Goal: Communication & Community: Answer question/provide support

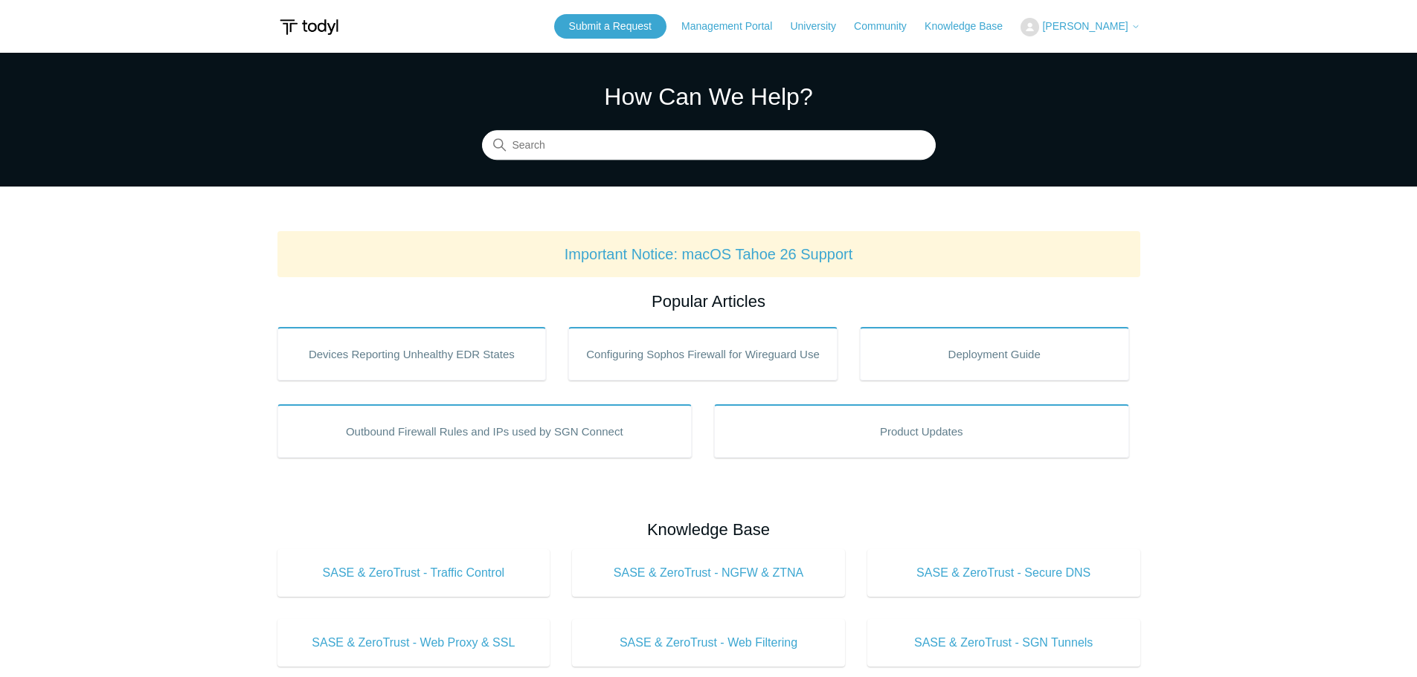
drag, startPoint x: 1106, startPoint y: 21, endPoint x: 1113, endPoint y: 28, distance: 9.5
click at [1104, 21] on span "[PERSON_NAME]" at bounding box center [1085, 26] width 86 height 12
click at [1113, 60] on link "My Support Requests" at bounding box center [1093, 58] width 145 height 26
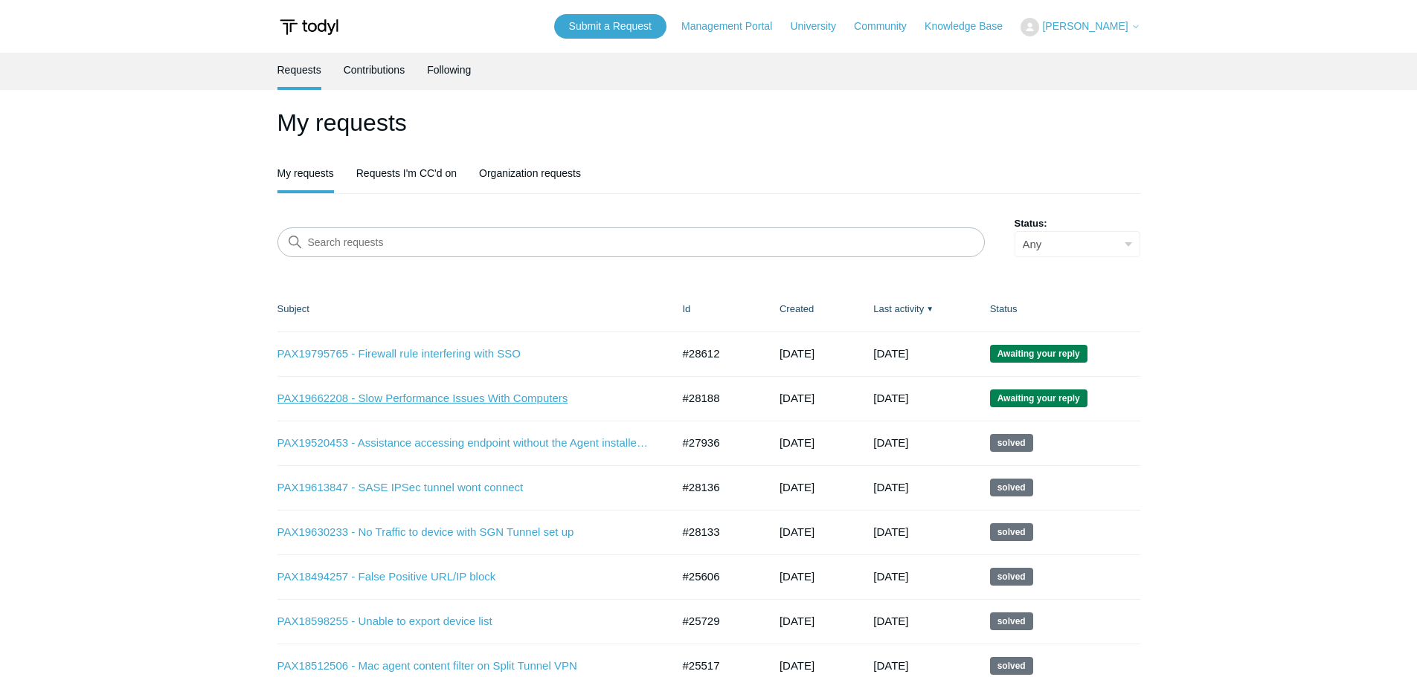
click at [411, 402] on link "PAX19662208 - Slow Performance Issues With Computers" at bounding box center [463, 398] width 372 height 17
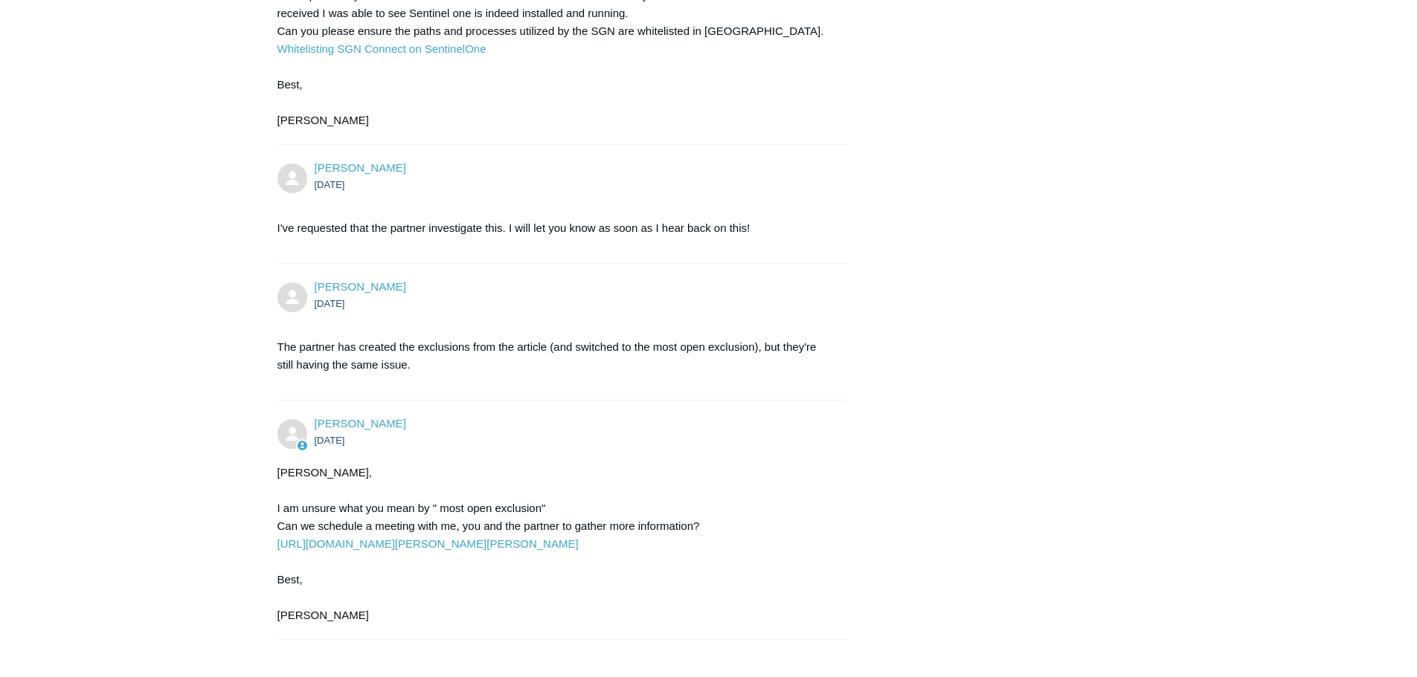
scroll to position [3088, 0]
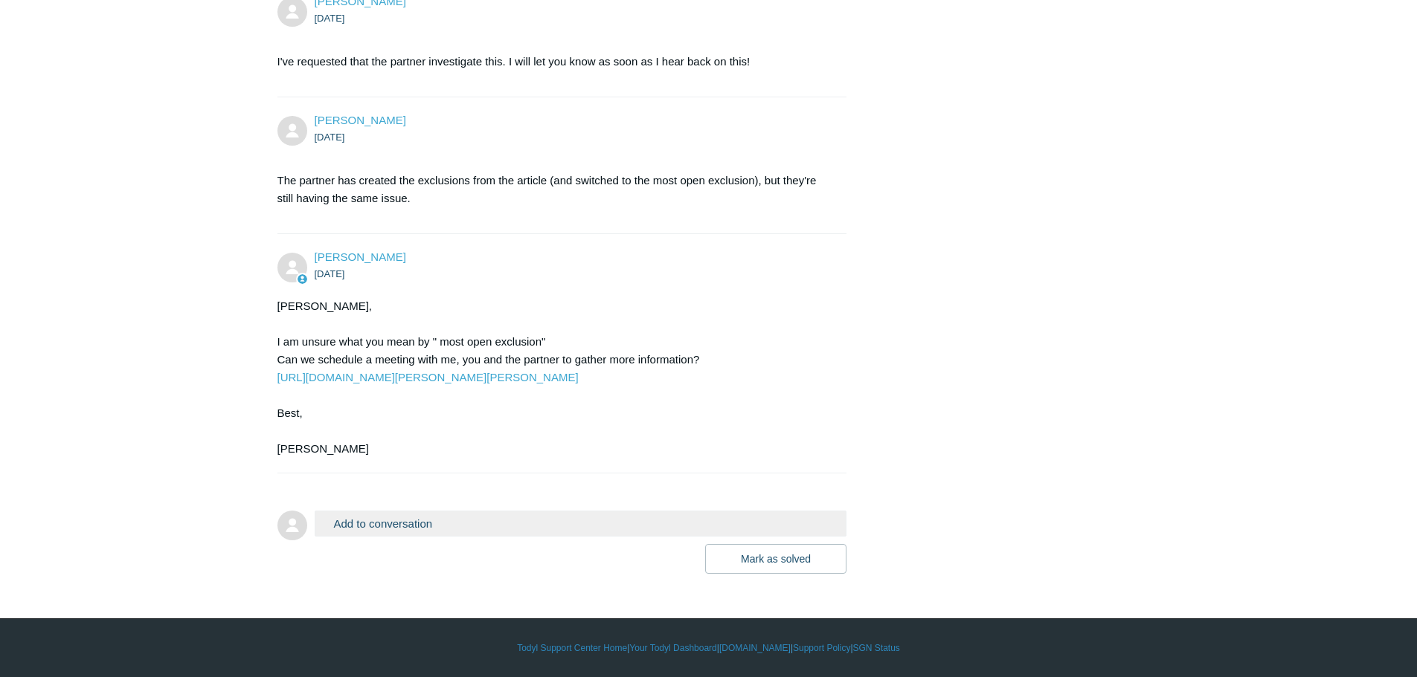
drag, startPoint x: 234, startPoint y: 260, endPoint x: 242, endPoint y: 564, distance: 304.2
drag, startPoint x: 480, startPoint y: 379, endPoint x: 271, endPoint y: 381, distance: 209.0
copy link "https://scheduler.zoom.us/kris-haire/support-kris"
click at [570, 352] on div "Alex, I am unsure what you mean by " most open exclusion" Can we schedule a mee…" at bounding box center [554, 377] width 555 height 161
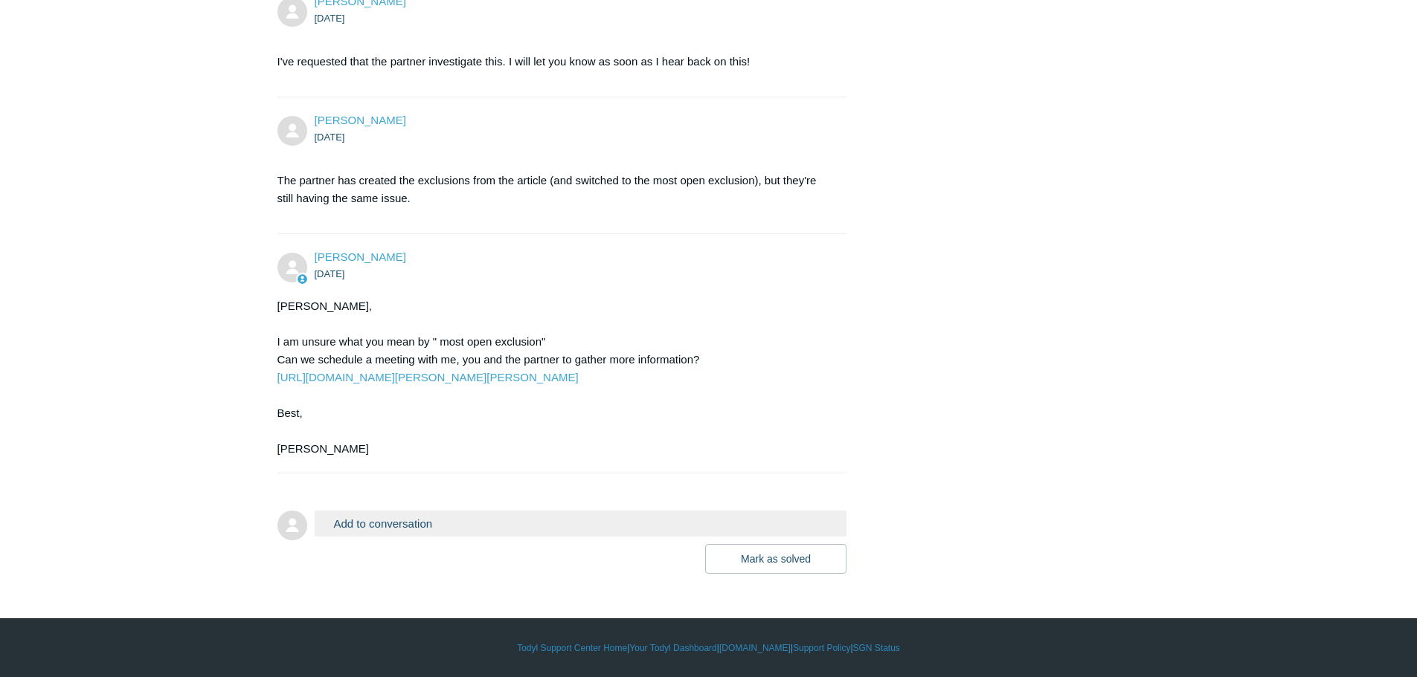
click at [371, 524] on button "Add to conversation" at bounding box center [581, 524] width 532 height 26
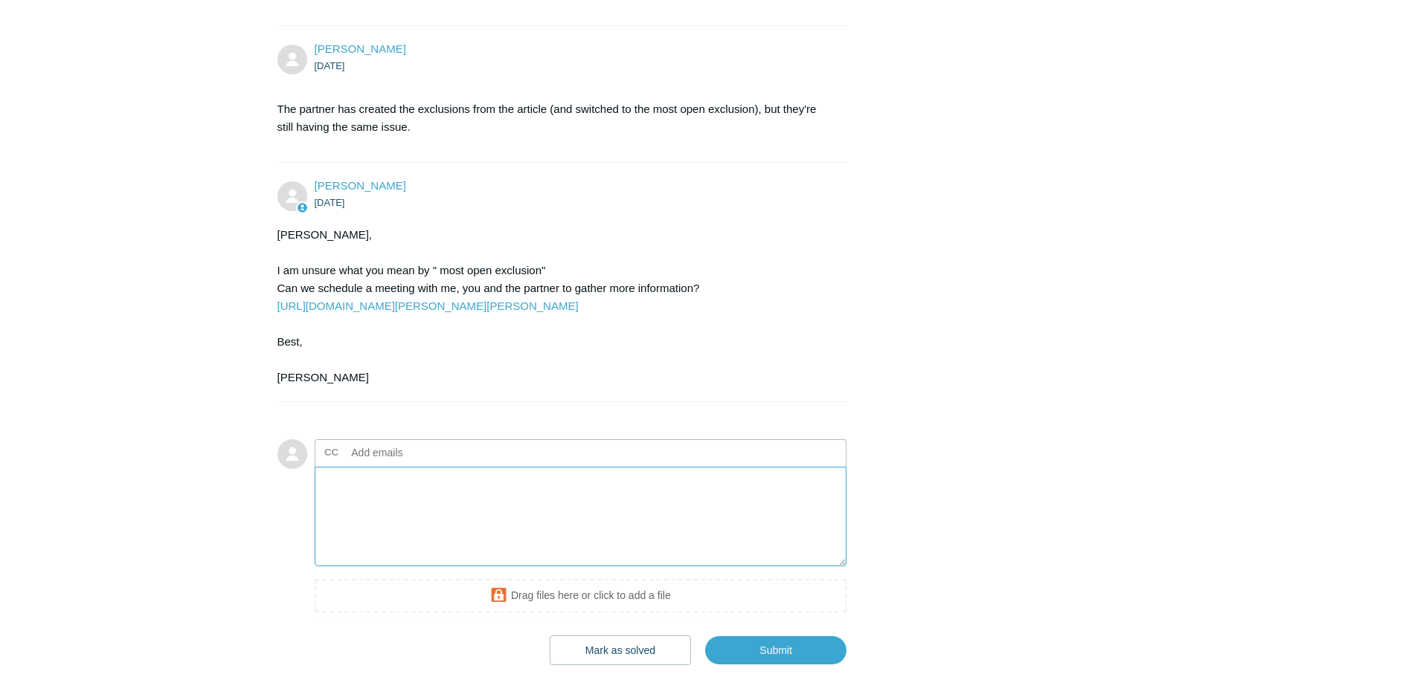
click at [422, 561] on textarea "Add your reply" at bounding box center [581, 517] width 532 height 100
click at [540, 556] on textarea "In SentinelOne, we confirmed that that the" at bounding box center [581, 517] width 532 height 100
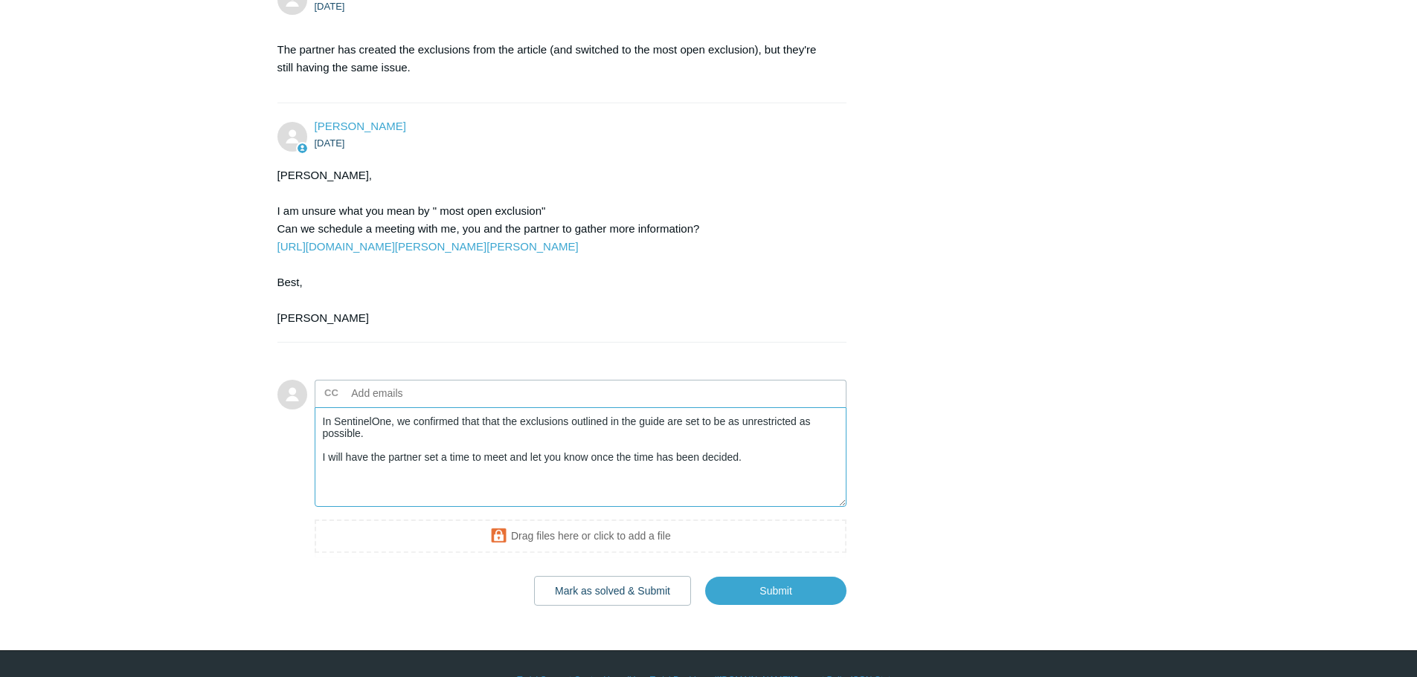
scroll to position [3251, 0]
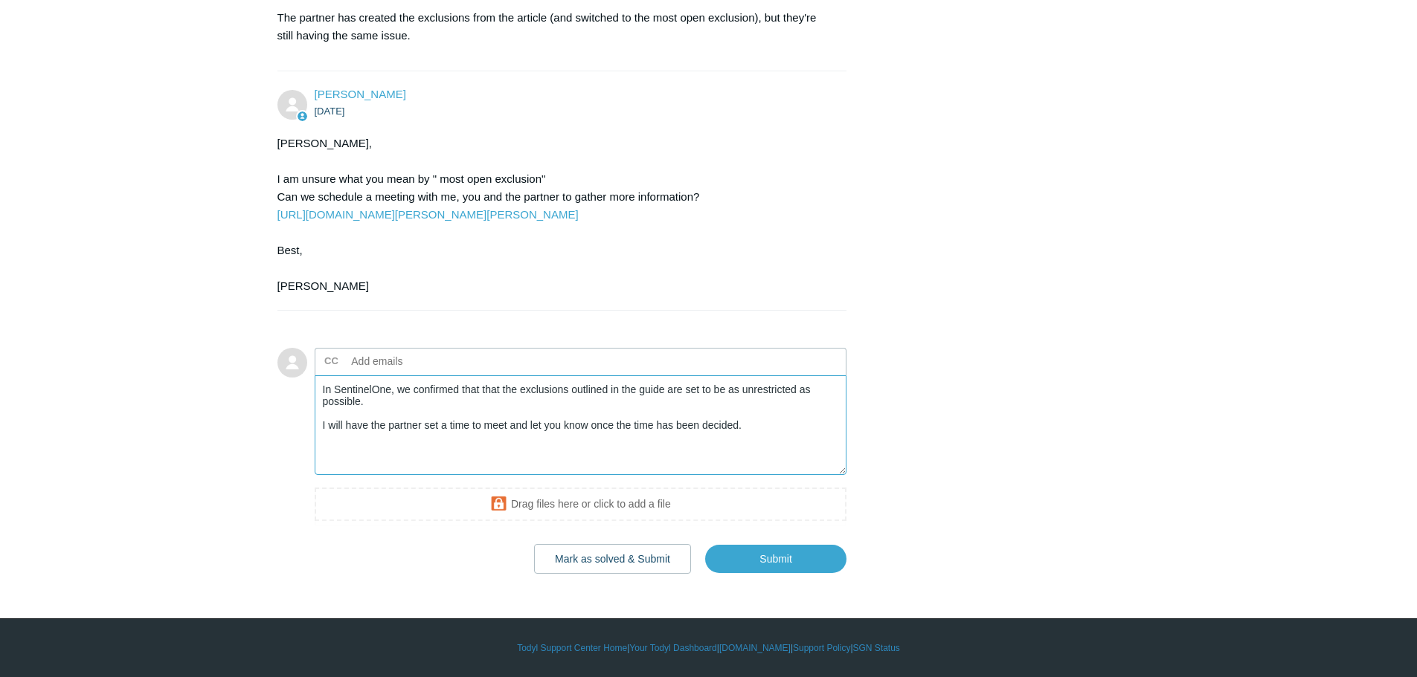
click at [773, 433] on textarea "In SentinelOne, we confirmed that that the exclusions outlined in the guide are…" at bounding box center [581, 426] width 532 height 100
drag, startPoint x: 715, startPoint y: 390, endPoint x: 813, endPoint y: 384, distance: 97.6
click at [813, 384] on textarea "In SentinelOne, we confirmed that that the exclusions outlined in the guide are…" at bounding box center [581, 426] width 532 height 100
drag, startPoint x: 744, startPoint y: 390, endPoint x: 837, endPoint y: 393, distance: 93.7
click at [837, 393] on textarea "In SentinelOne, we confirmed that that the exclusions outlined in the guide are…" at bounding box center [581, 426] width 532 height 100
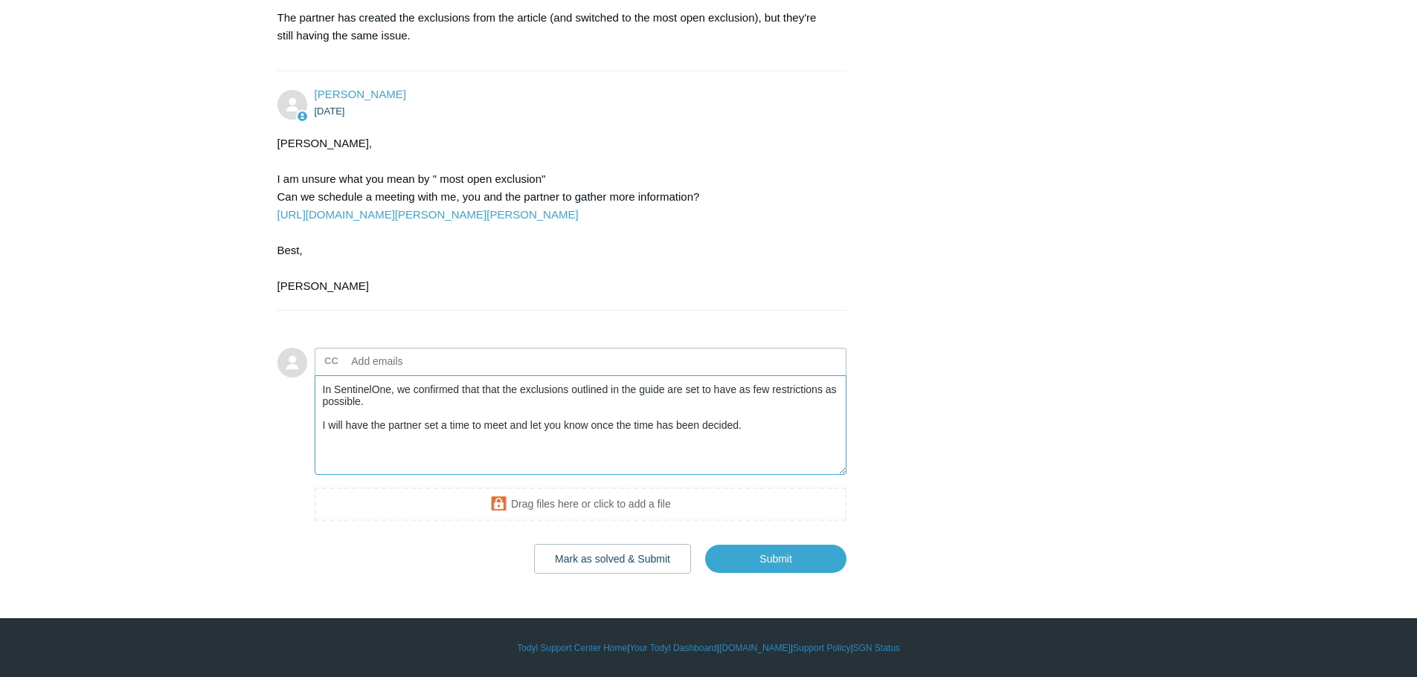
click at [741, 392] on textarea "In SentinelOne, we confirmed that that the exclusions outlined in the guide are…" at bounding box center [581, 426] width 532 height 100
drag, startPoint x: 741, startPoint y: 390, endPoint x: 653, endPoint y: 413, distance: 90.7
click at [652, 413] on textarea "In SentinelOne, we confirmed that that the exclusions outlined in the guide are…" at bounding box center [581, 426] width 532 height 100
click at [788, 416] on textarea "In SentinelOne, we confirmed that that the exclusions outlined in the guide are…" at bounding box center [581, 426] width 532 height 100
type textarea "In SentinelOne, we confirmed that that the exclusions outlined in the guide are…"
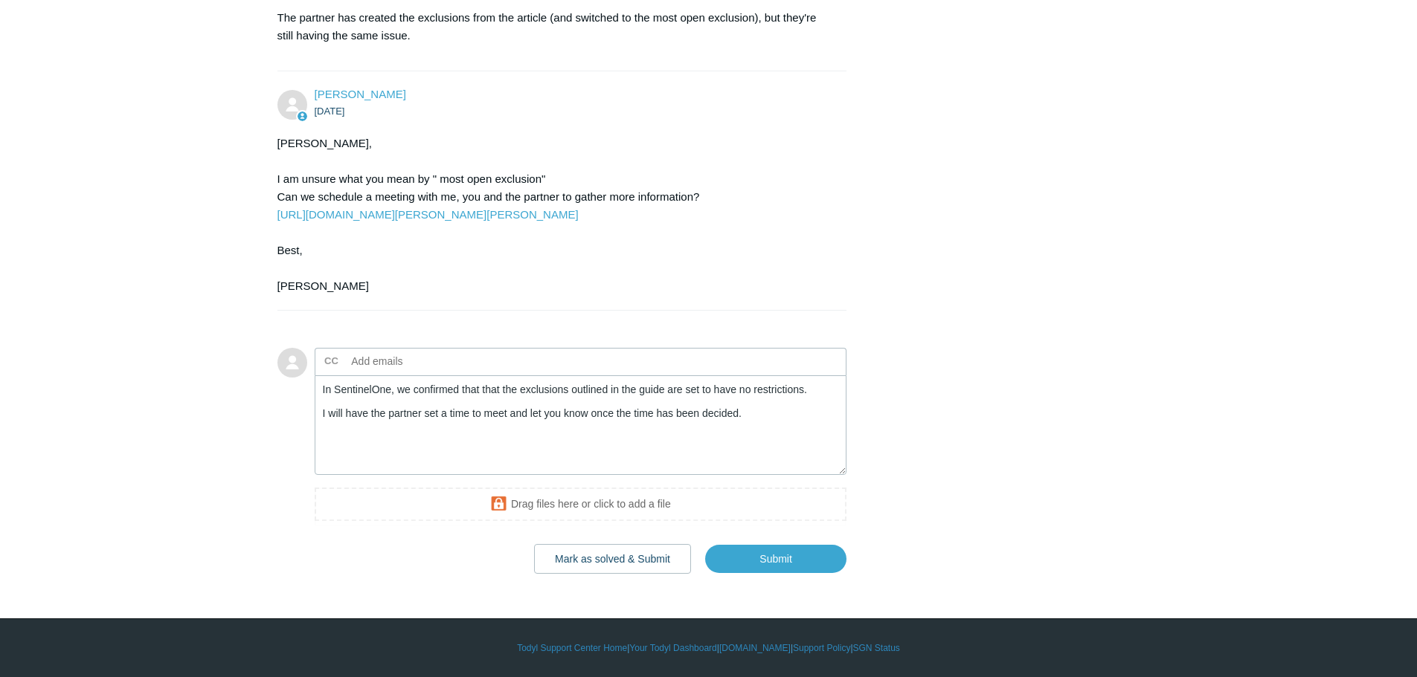
drag, startPoint x: 509, startPoint y: 214, endPoint x: 276, endPoint y: 222, distance: 233.7
copy link "https://scheduler.zoom.us/kris-haire/support-kris"
click at [785, 573] on input "Submit" at bounding box center [775, 559] width 141 height 30
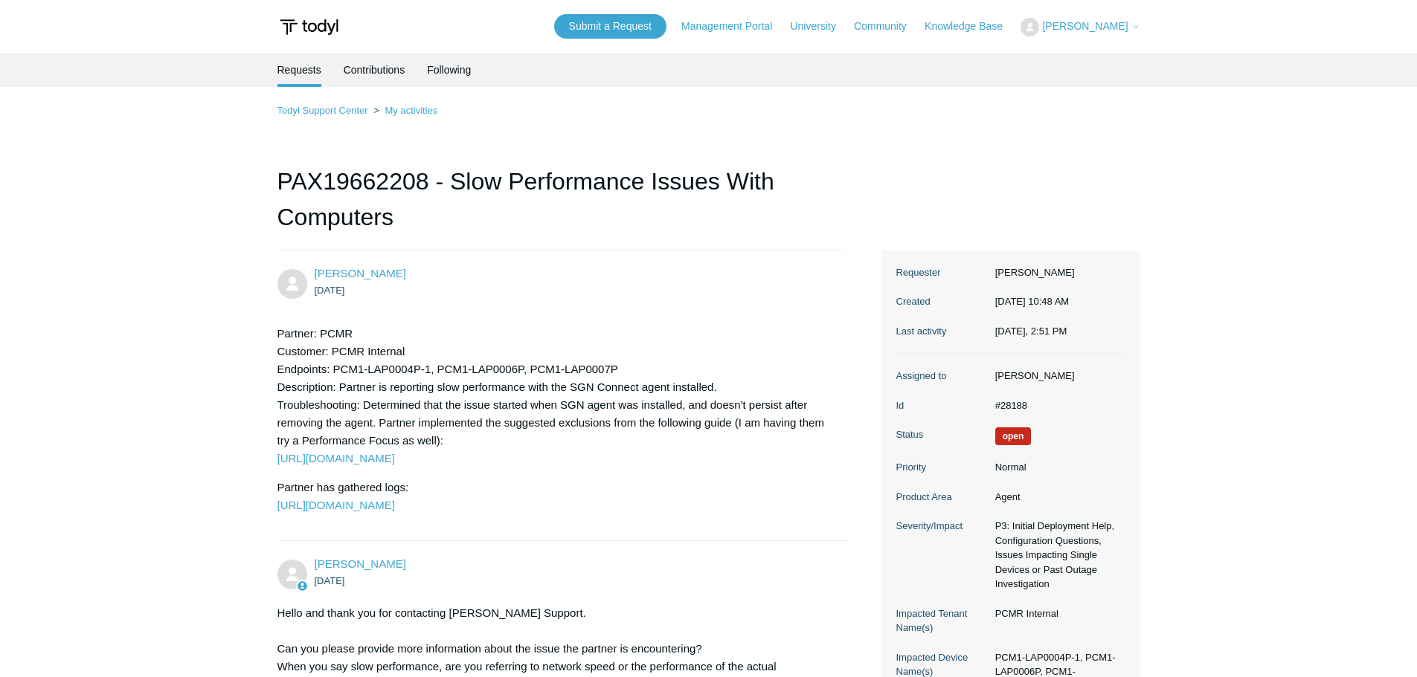
click at [1115, 22] on span "[PERSON_NAME]" at bounding box center [1085, 26] width 86 height 12
click at [1114, 57] on link "My Support Requests" at bounding box center [1093, 58] width 145 height 26
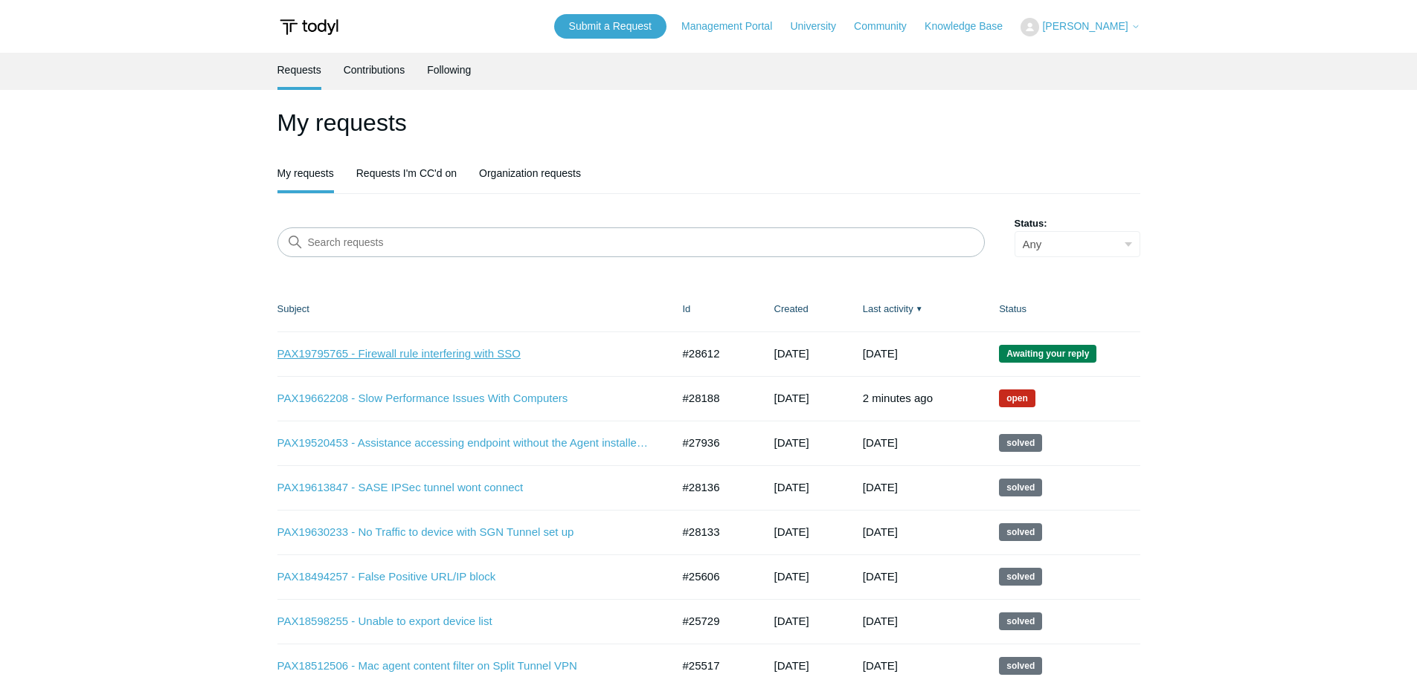
click at [341, 358] on link "PAX19795765 - Firewall rule interfering with SSO" at bounding box center [463, 354] width 372 height 17
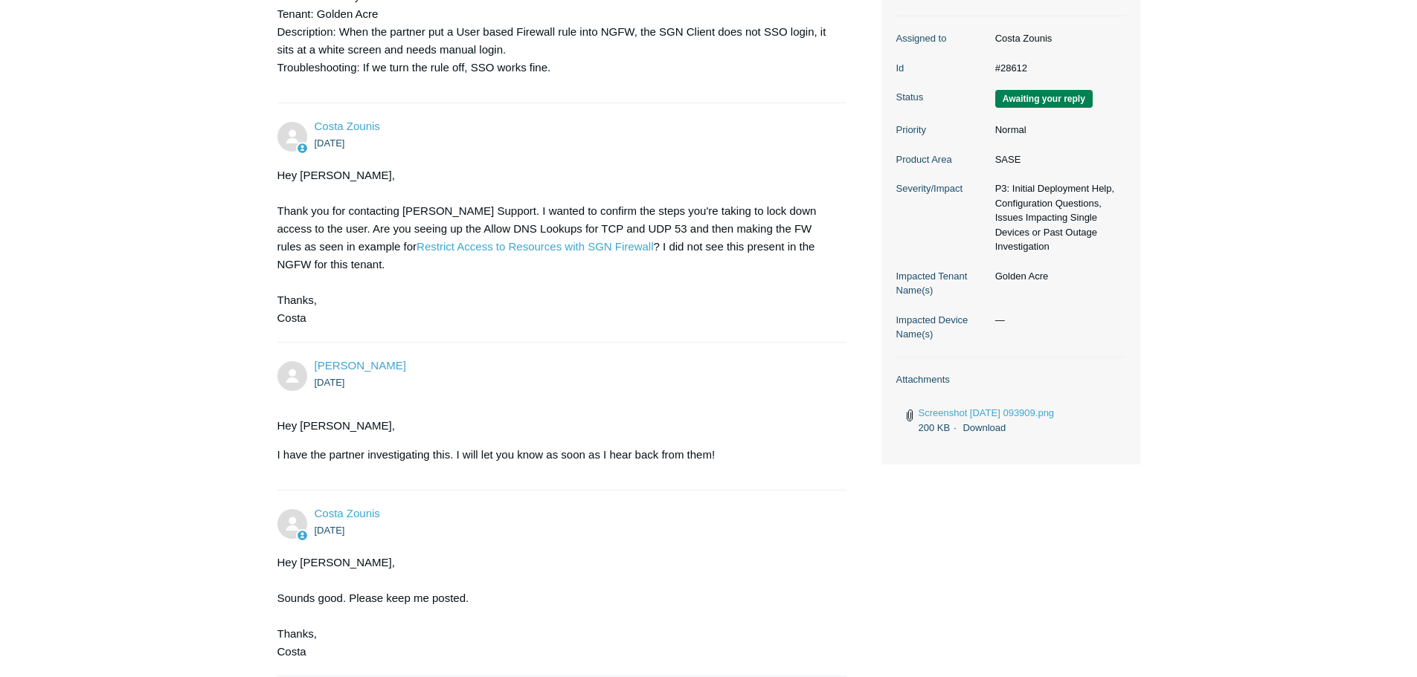
scroll to position [950, 0]
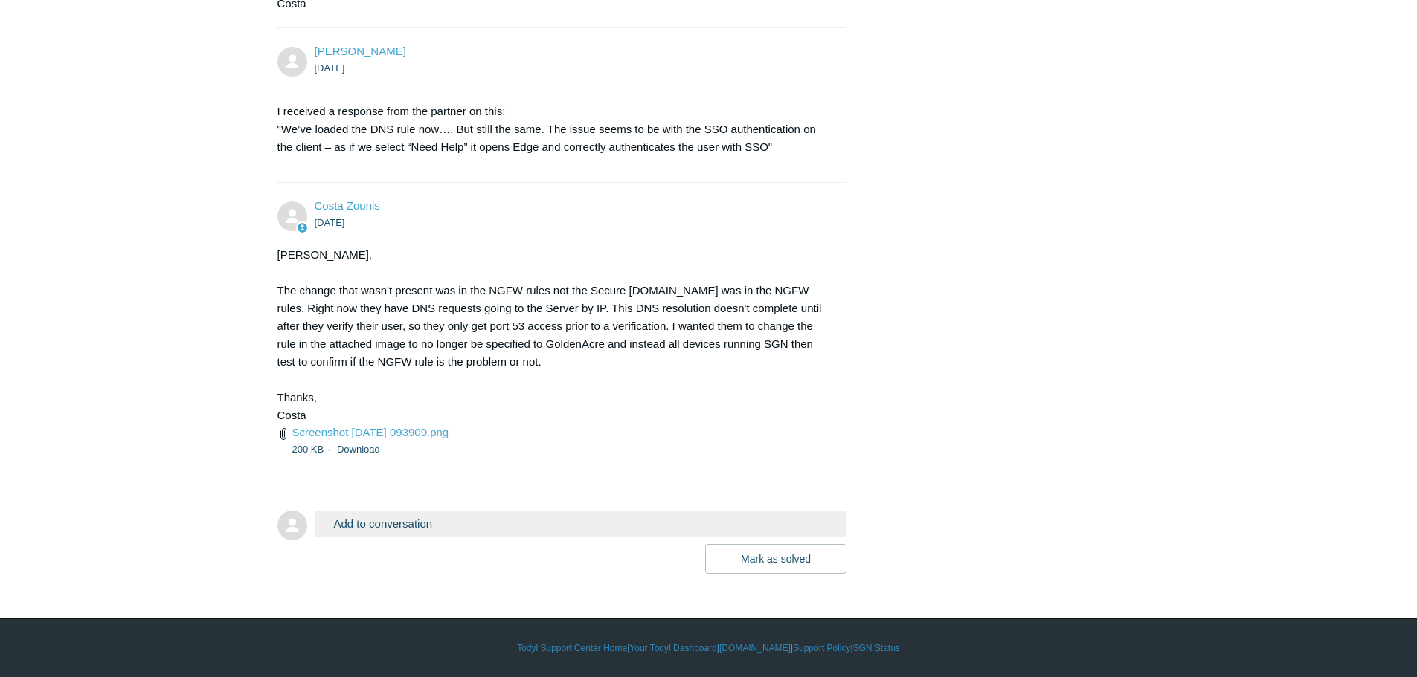
drag, startPoint x: 483, startPoint y: 208, endPoint x: 438, endPoint y: 469, distance: 264.9
click at [558, 294] on div "[PERSON_NAME], The change that wasn't present was in the NGFW rules not the Sec…" at bounding box center [554, 335] width 555 height 178
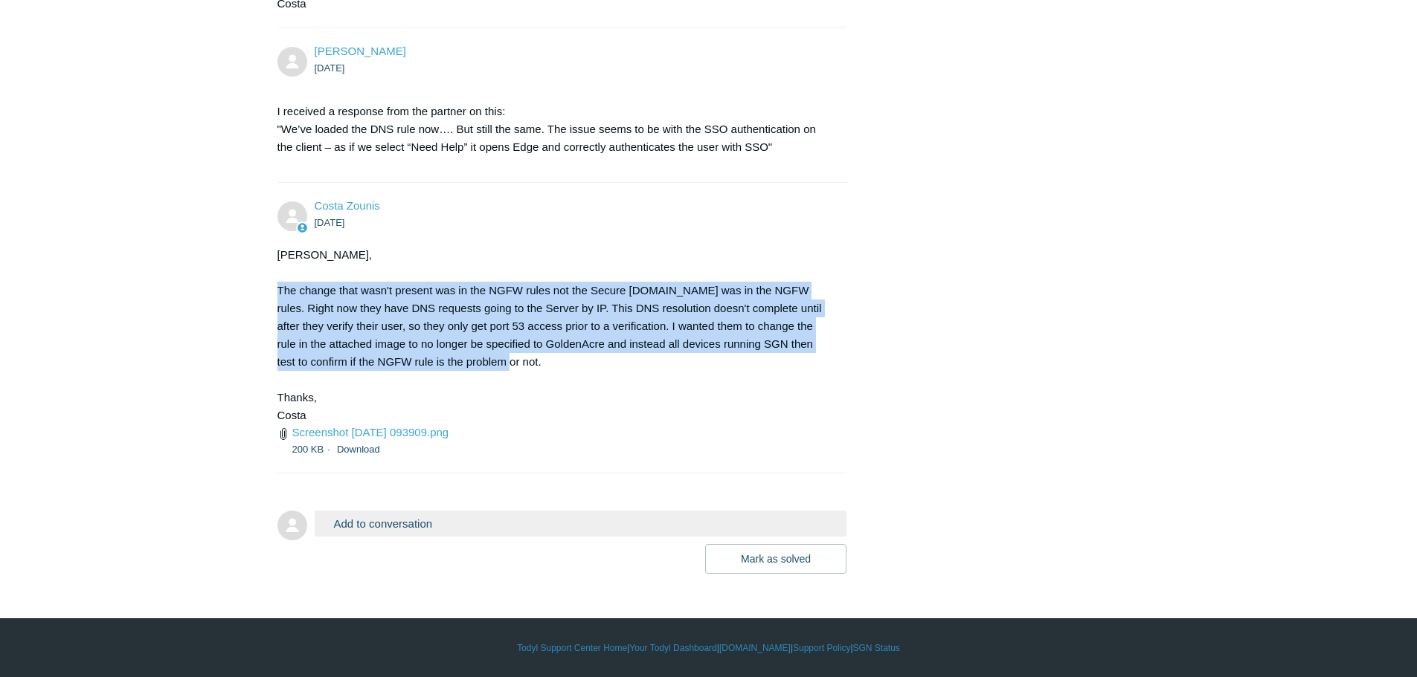
drag, startPoint x: 280, startPoint y: 289, endPoint x: 773, endPoint y: 362, distance: 499.2
click at [773, 362] on div "[PERSON_NAME], The change that wasn't present was in the NGFW rules not the Sec…" at bounding box center [554, 335] width 555 height 178
copy div "The change that wasn't present was in the NGFW rules not the Secure DNS.It was …"
click at [393, 434] on link "Screenshot 2025-10-07 093909.png" at bounding box center [370, 432] width 157 height 13
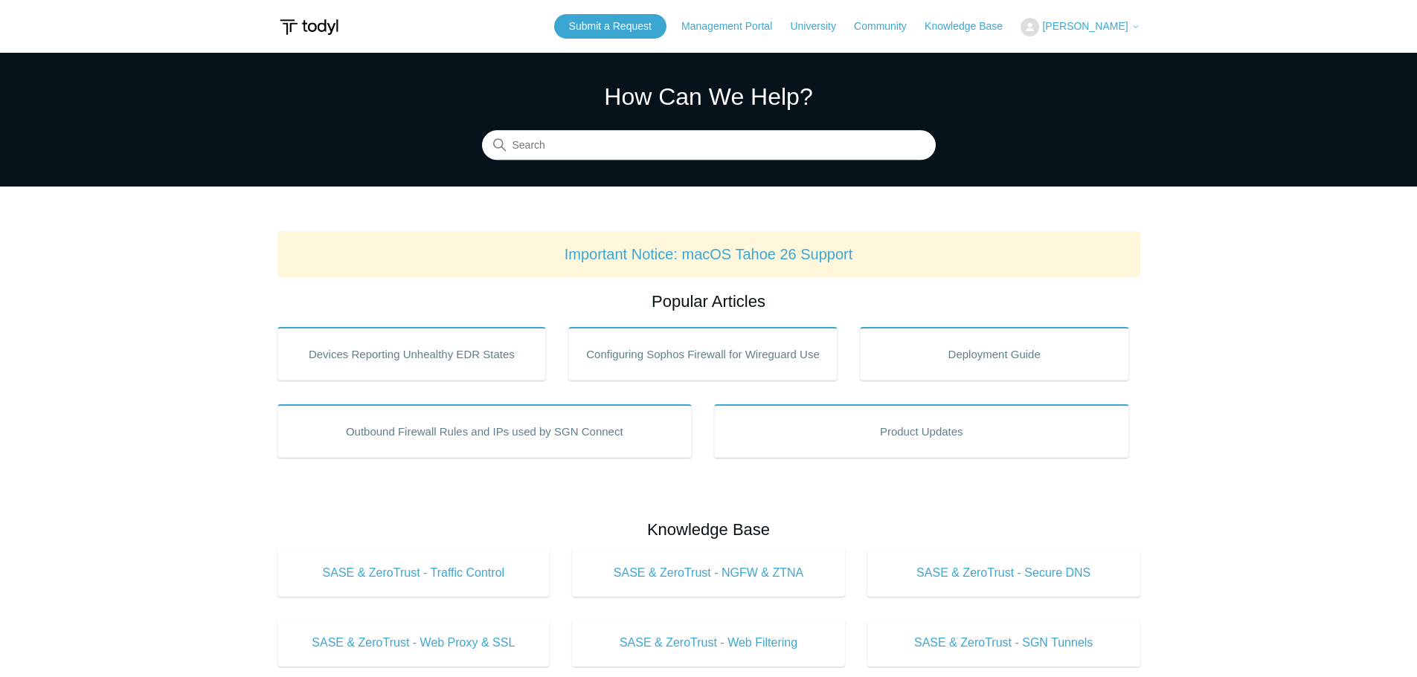
click at [1099, 20] on span "[PERSON_NAME]" at bounding box center [1085, 26] width 86 height 12
click at [1112, 54] on link "My Support Requests" at bounding box center [1093, 58] width 145 height 26
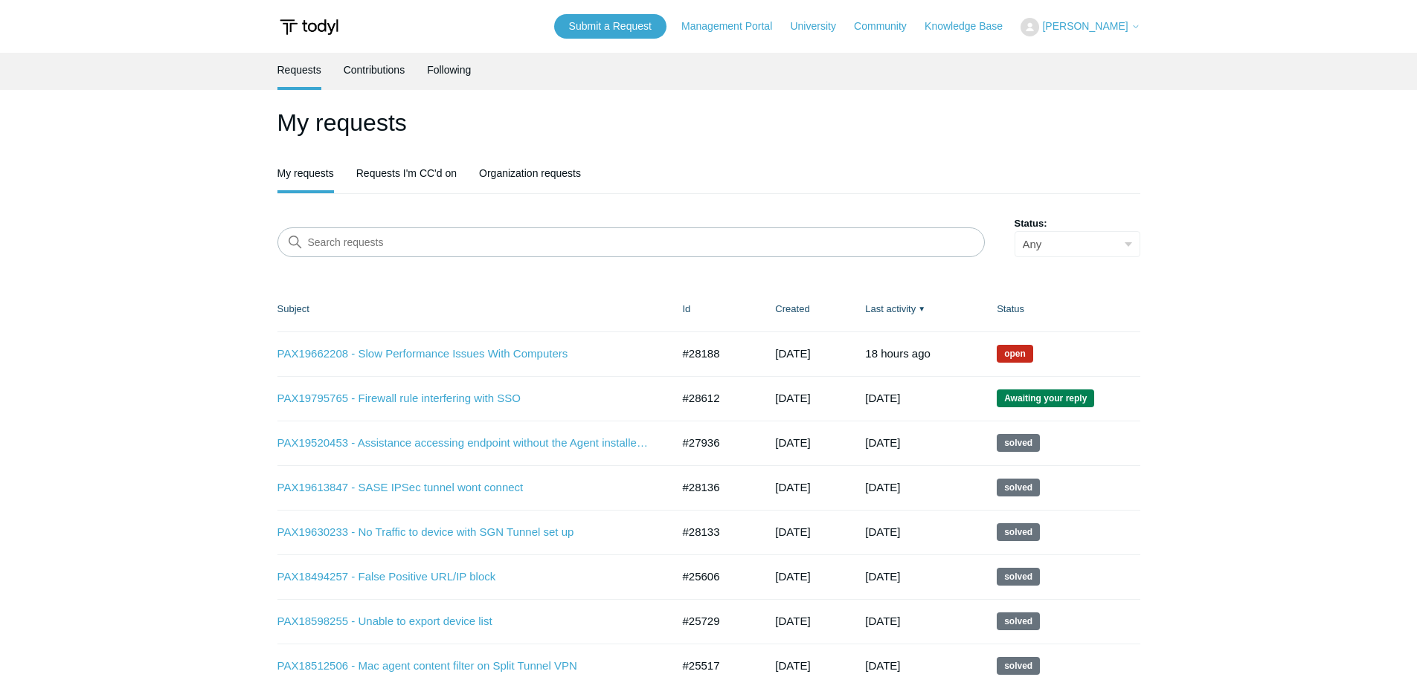
click at [733, 170] on ul "My requests Requests I'm CC'd on Organization requests" at bounding box center [708, 174] width 863 height 37
click at [750, 155] on header "My requests My requests Requests I'm CC'd on Organization requests" at bounding box center [708, 149] width 863 height 89
click at [436, 402] on link "PAX19795765 - Firewall rule interfering with SSO" at bounding box center [463, 398] width 372 height 17
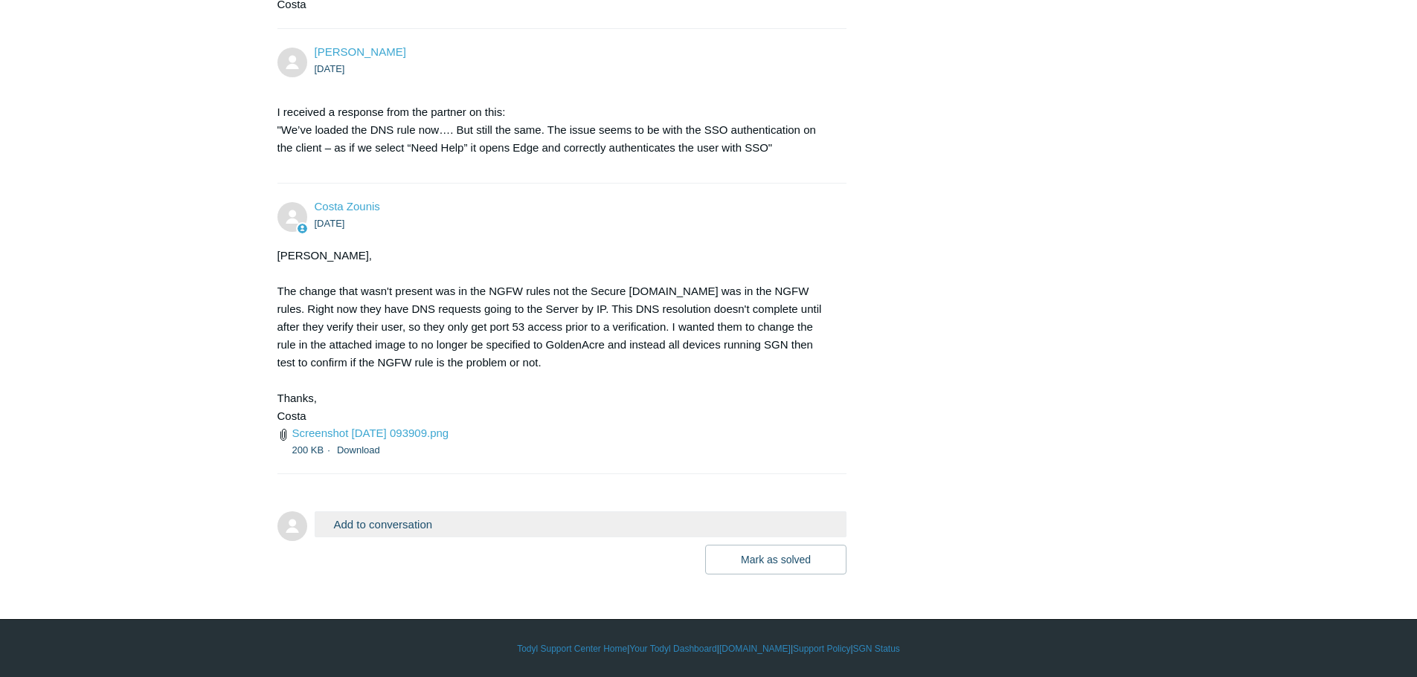
scroll to position [950, 0]
click at [402, 529] on button "Add to conversation" at bounding box center [581, 524] width 532 height 26
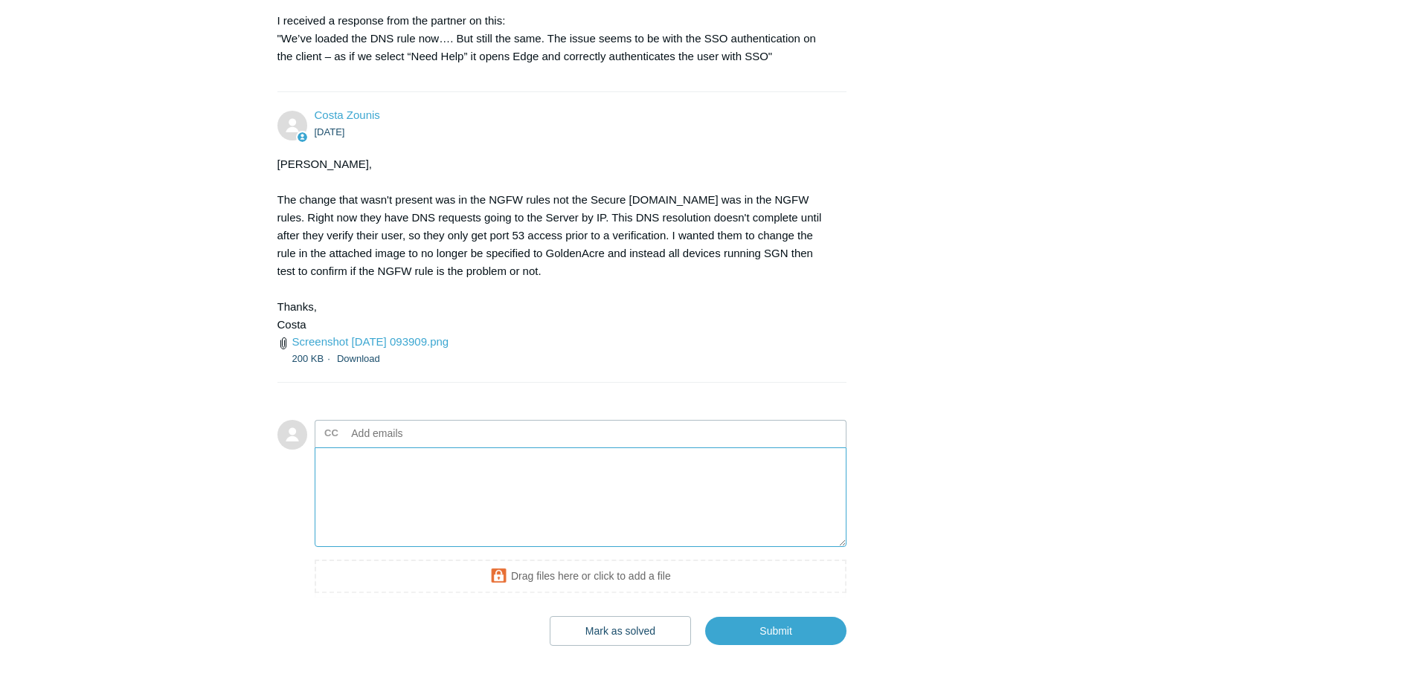
scroll to position [1113, 0]
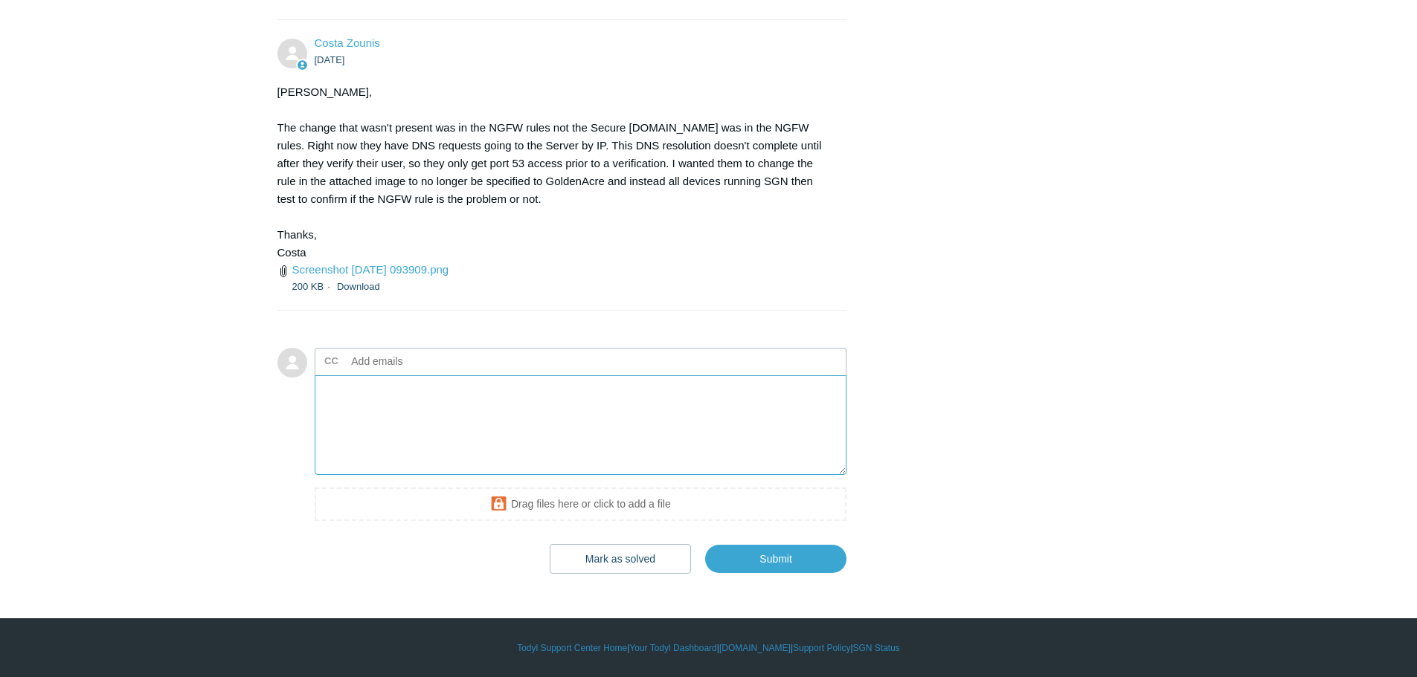
click at [382, 430] on textarea "Add your reply" at bounding box center [581, 426] width 532 height 100
paste textarea "Oh ok, I thought they were saying DNS resolution was needed before identity val…"
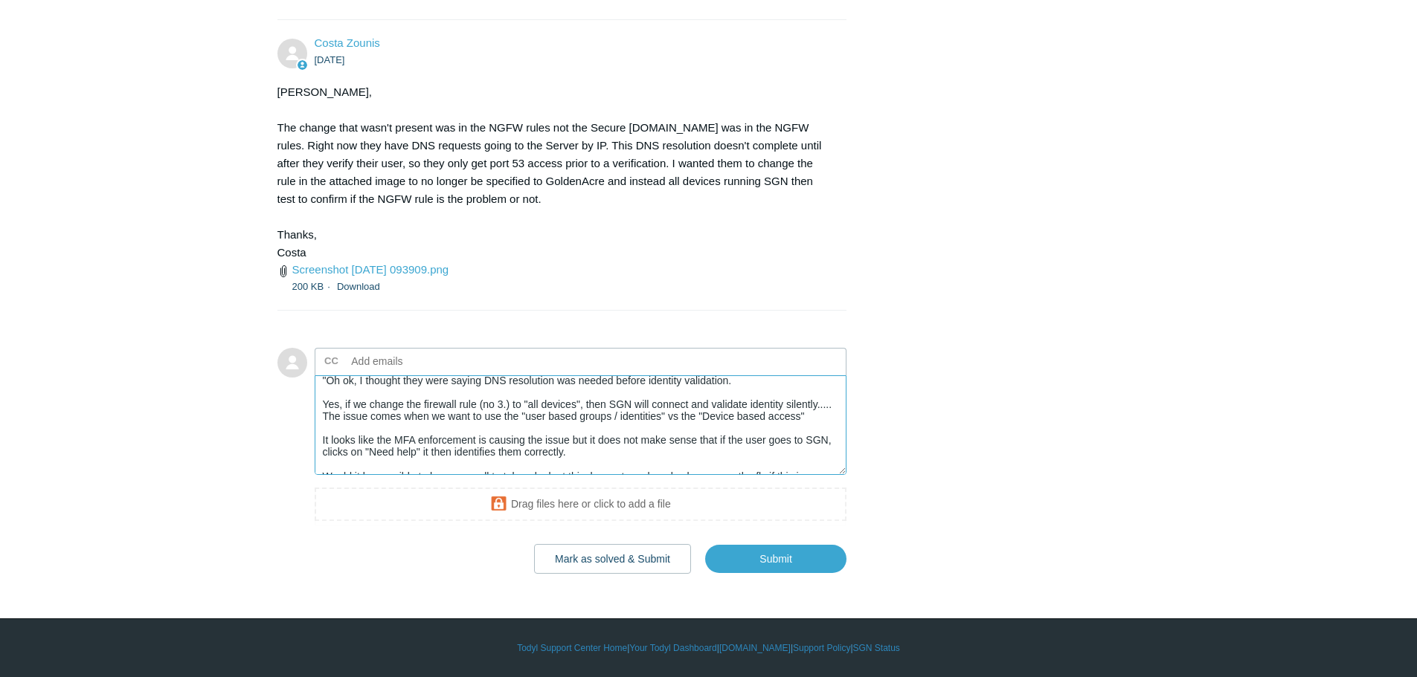
scroll to position [83, 0]
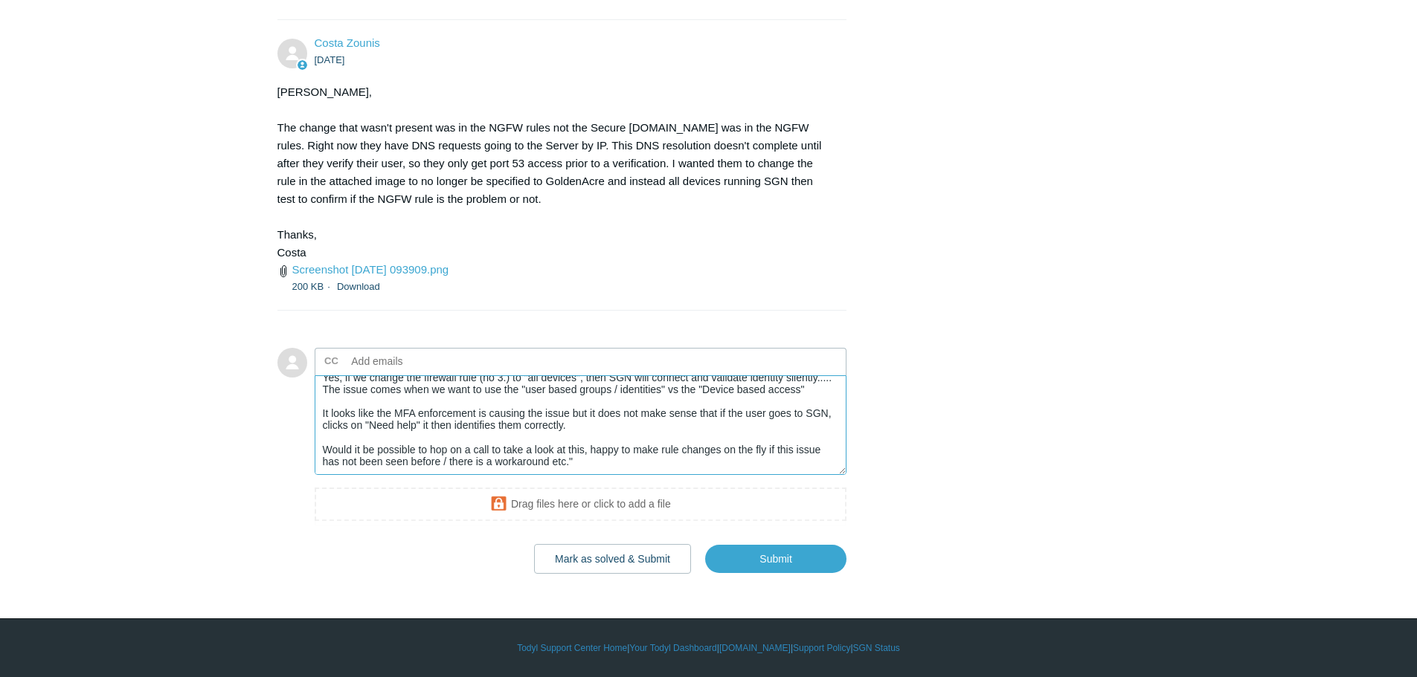
click at [614, 464] on textarea "Hey Costa, The partner has responded with the following: "Oh ok, I thought they…" at bounding box center [581, 426] width 532 height 100
type textarea "Hey Costa, The partner has responded with the following: "Oh ok, I thought they…"
click at [808, 556] on input "Submit" at bounding box center [775, 560] width 141 height 30
